Goal: Information Seeking & Learning: Learn about a topic

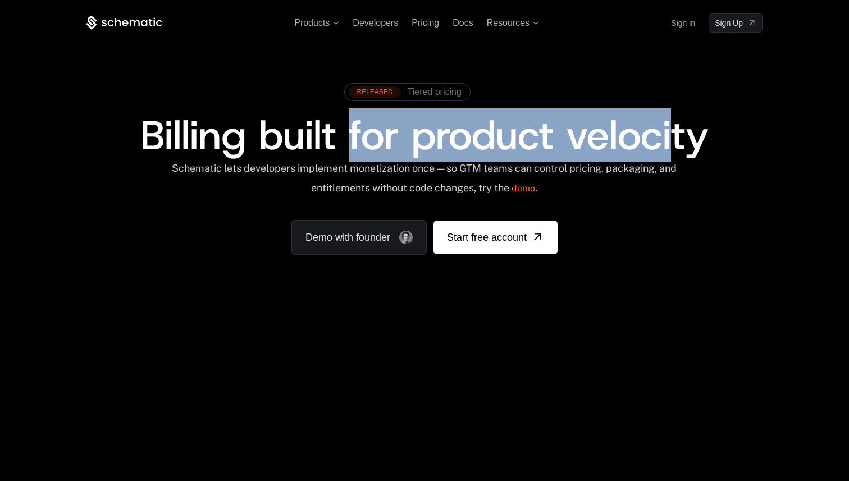
drag, startPoint x: 346, startPoint y: 137, endPoint x: 675, endPoint y: 142, distance: 328.6
click at [676, 142] on span "Billing built for product velocity" at bounding box center [424, 135] width 568 height 54
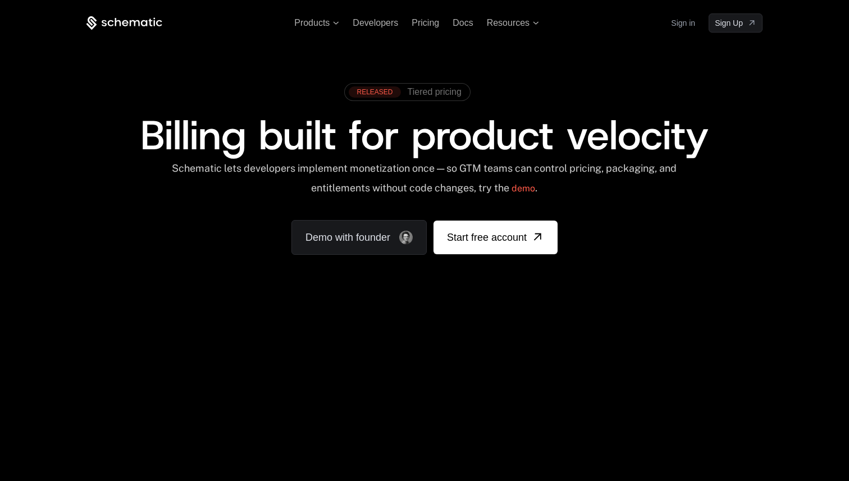
click at [546, 49] on div "RELEASED Tiered pricing Billing built for product velocity Schematic lets devel…" at bounding box center [425, 166] width 730 height 267
click at [521, 22] on span "Resources" at bounding box center [508, 23] width 43 height 10
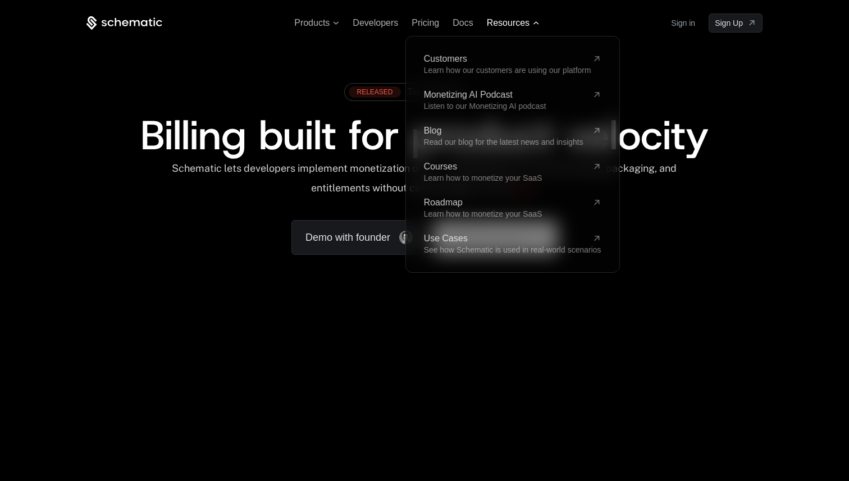
click at [531, 22] on span "Resources" at bounding box center [513, 23] width 52 height 10
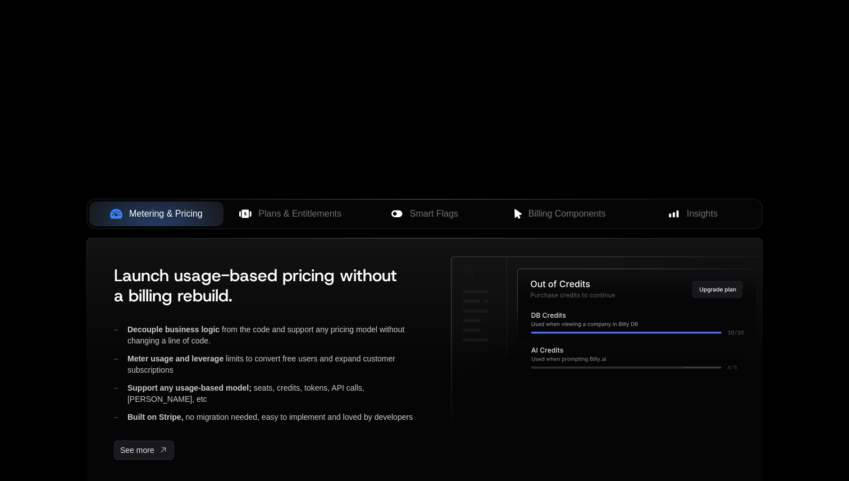
scroll to position [316, 0]
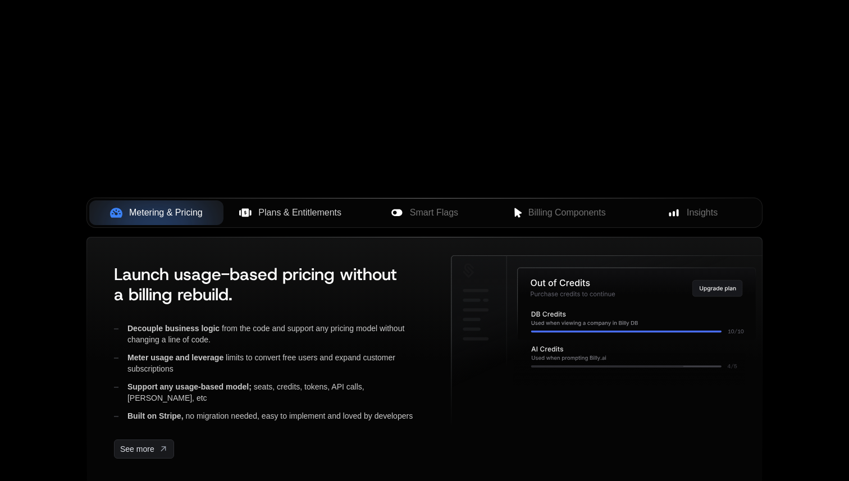
click at [293, 216] on span "Plans & Entitlements" at bounding box center [299, 212] width 83 height 13
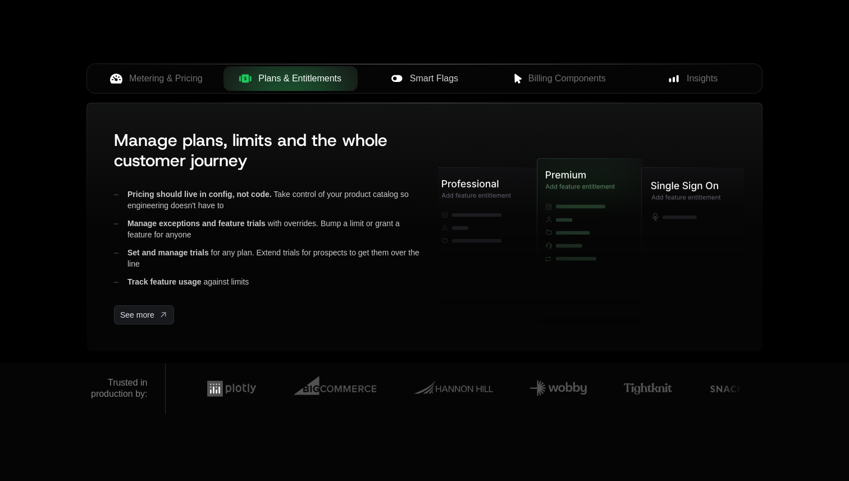
scroll to position [455, 0]
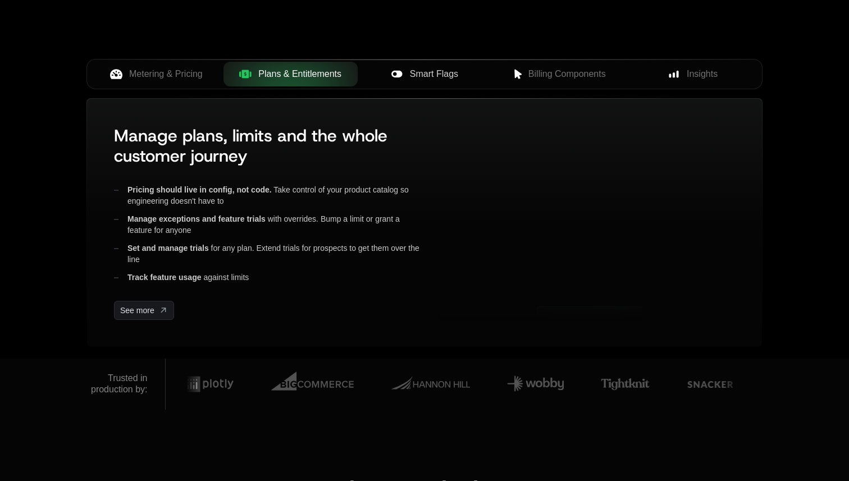
click at [418, 74] on span "Smart Flags" at bounding box center [434, 73] width 48 height 13
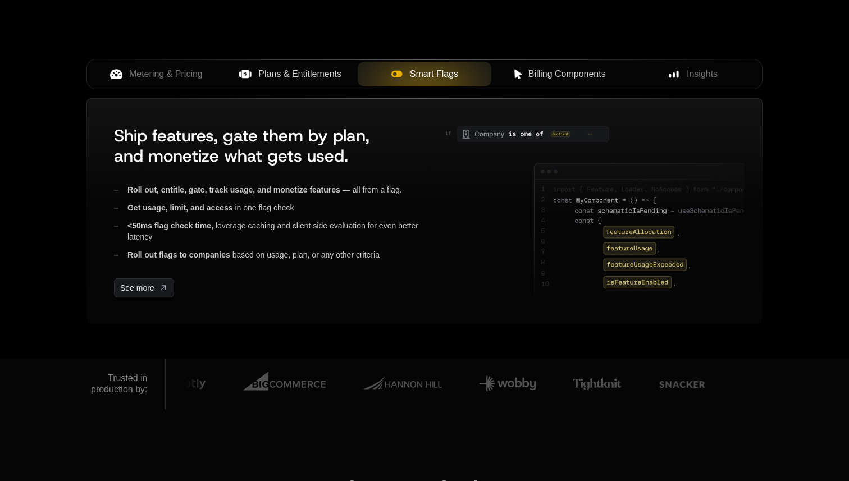
click at [522, 70] on icon at bounding box center [518, 74] width 10 height 10
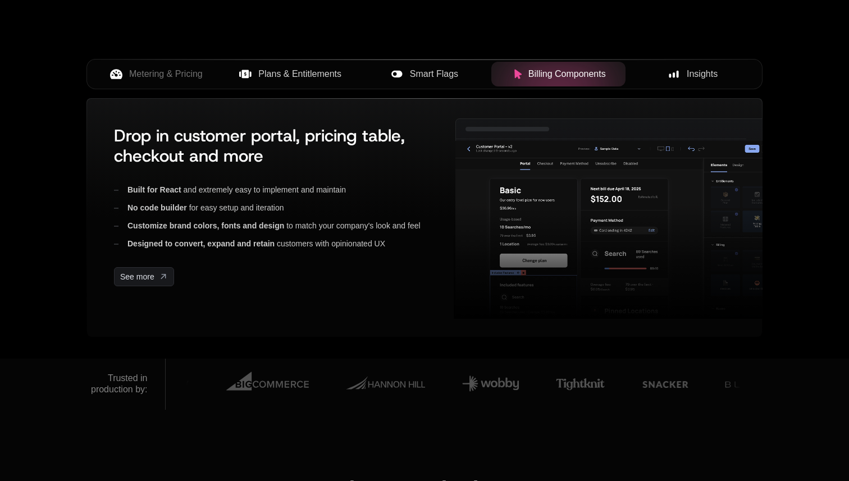
click at [697, 72] on span "Insights" at bounding box center [702, 73] width 31 height 13
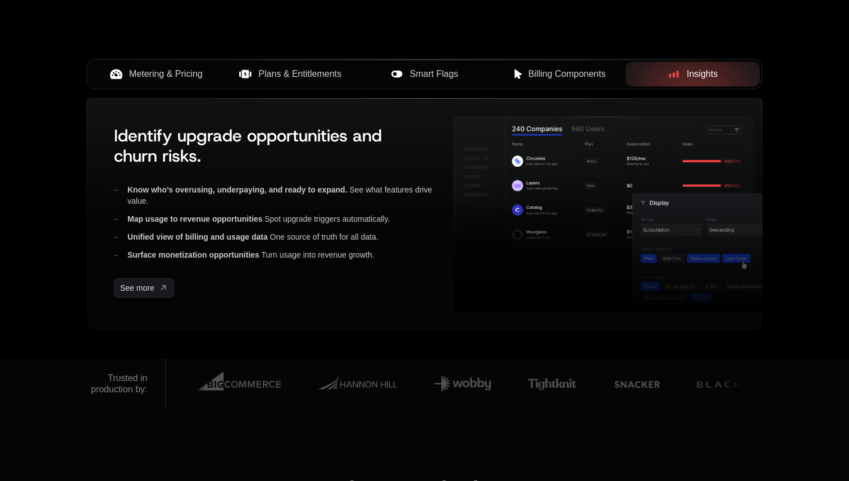
click at [149, 79] on span "Metering & Pricing" at bounding box center [166, 73] width 74 height 13
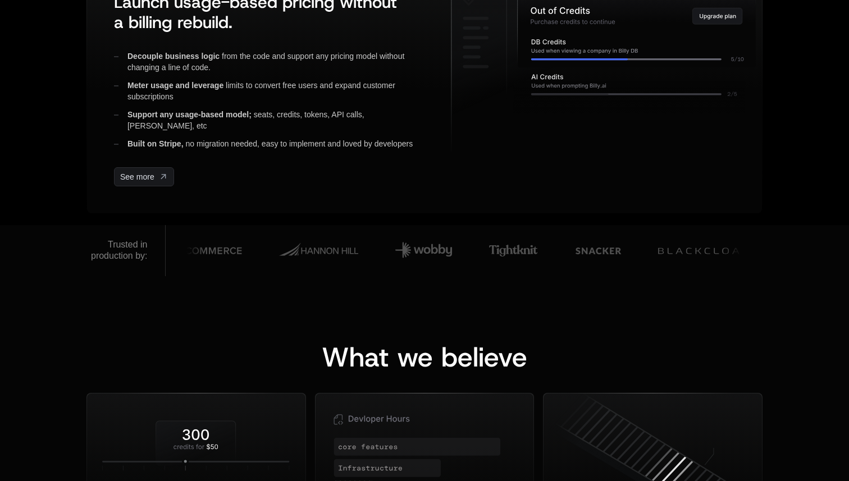
scroll to position [590, 0]
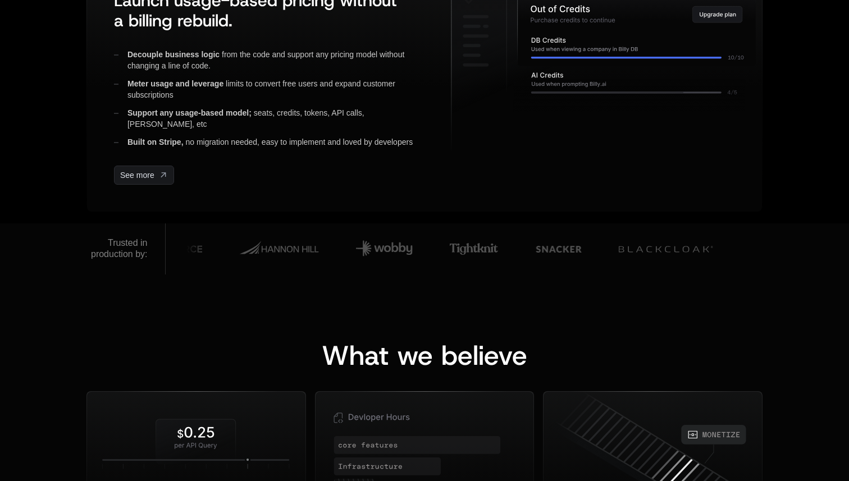
drag, startPoint x: 84, startPoint y: 246, endPoint x: 149, endPoint y: 252, distance: 64.9
click at [149, 252] on div "Trusted in production by:" at bounding box center [425, 249] width 730 height 51
click at [158, 296] on div "What we believe Pricing Must Change ﻿ ﻿ Great companies treat pricing like prod…" at bounding box center [424, 472] width 849 height 394
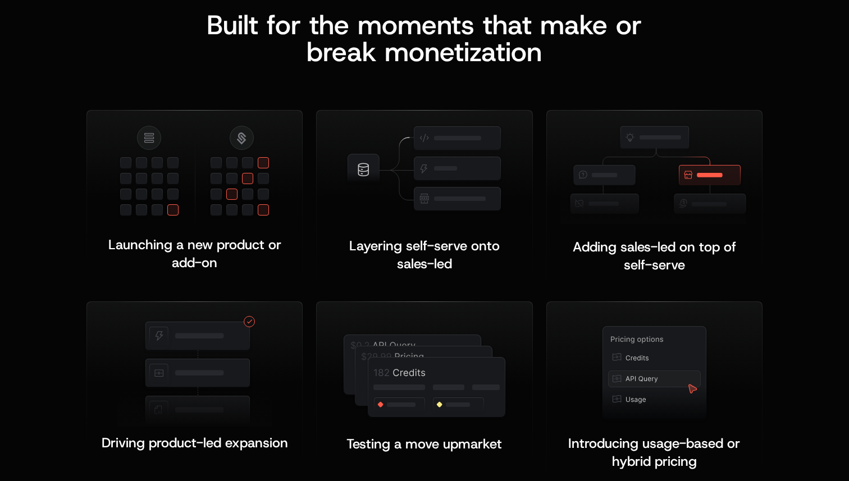
scroll to position [2109, 0]
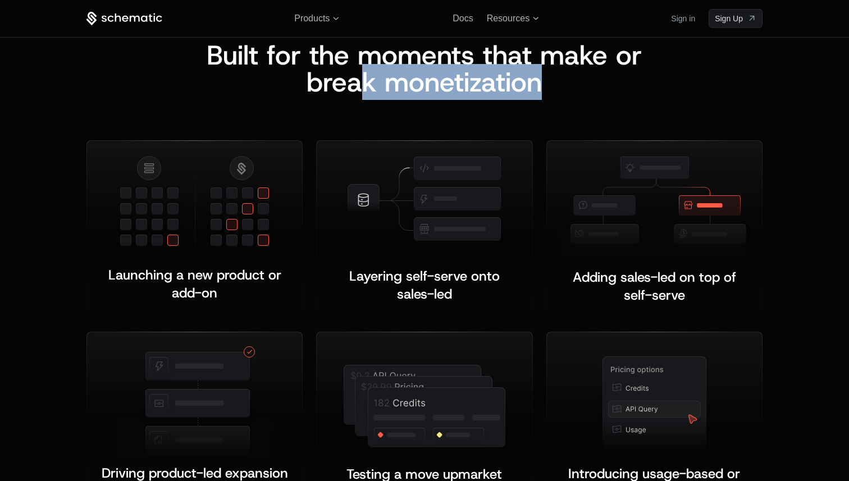
drag, startPoint x: 363, startPoint y: 77, endPoint x: 598, endPoint y: 80, distance: 234.8
click at [598, 80] on div "Built for the moments that make or b reak monetization" at bounding box center [424, 69] width 480 height 54
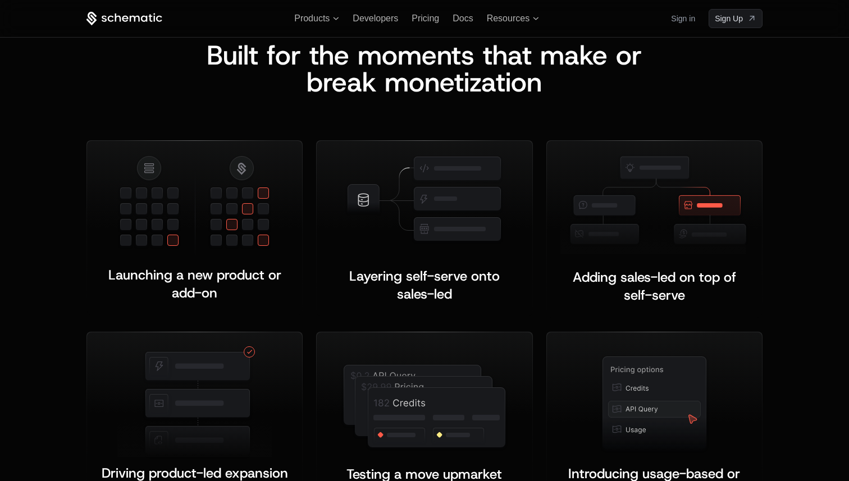
click at [100, 318] on div "Launching a new product or add-on ﻿" at bounding box center [197, 232] width 223 height 185
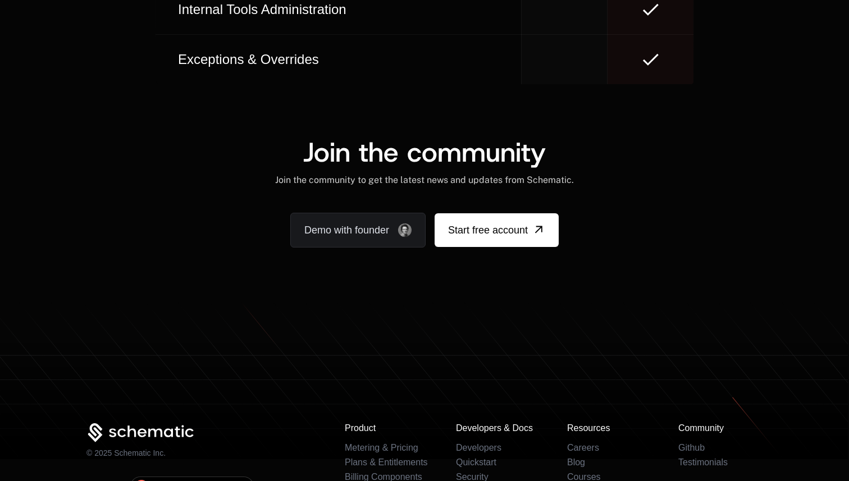
scroll to position [6995, 0]
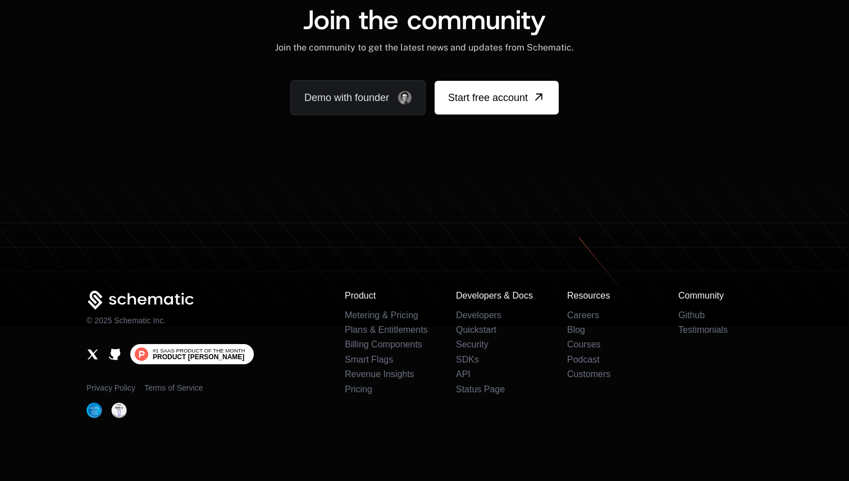
click at [200, 354] on span "Product [PERSON_NAME]" at bounding box center [199, 357] width 92 height 7
